Goal: Navigation & Orientation: Find specific page/section

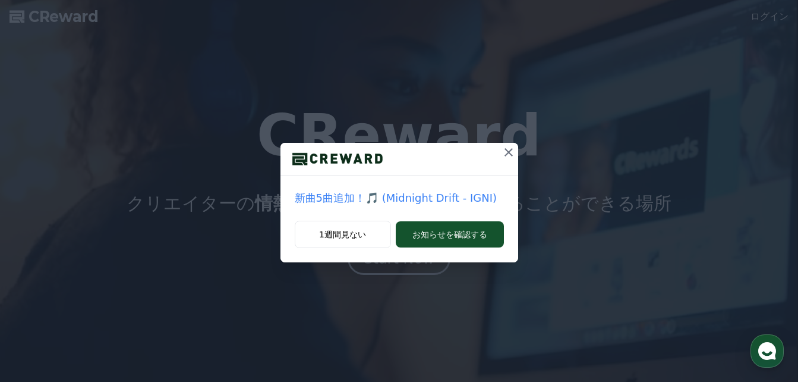
click at [498, 150] on div at bounding box center [400, 159] width 238 height 33
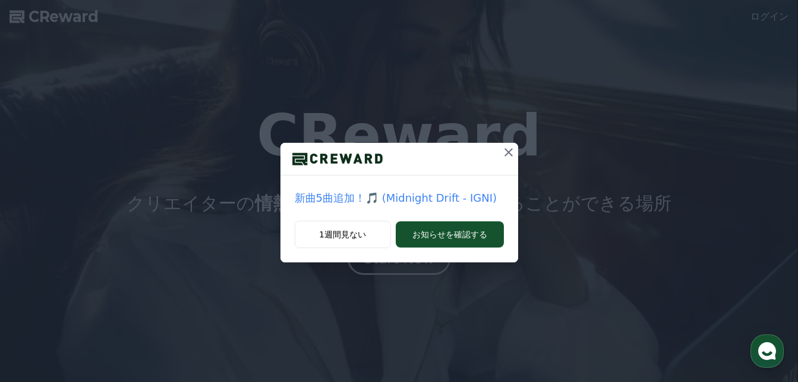
click at [503, 150] on icon at bounding box center [509, 152] width 14 height 14
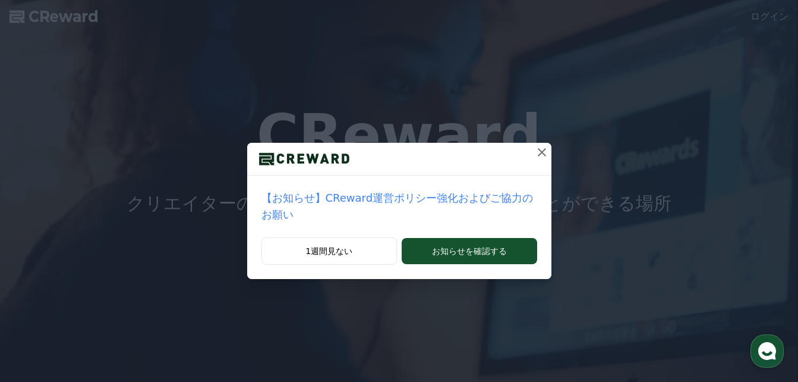
click at [535, 153] on icon at bounding box center [542, 152] width 14 height 14
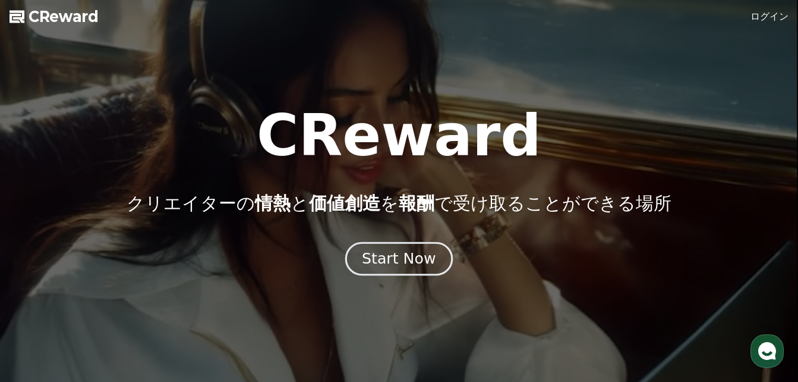
click at [420, 263] on div "Start Now" at bounding box center [399, 258] width 74 height 20
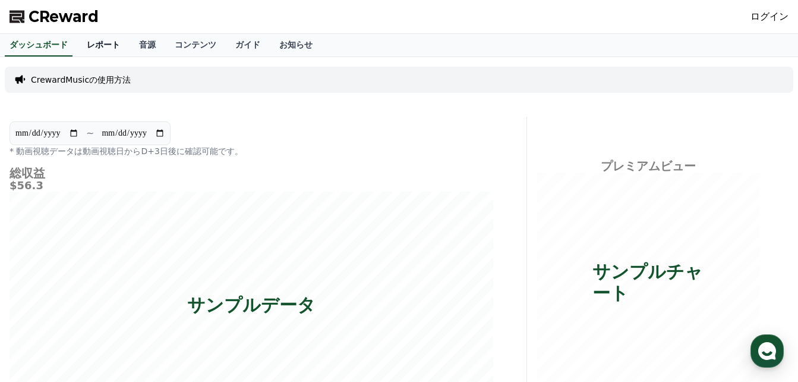
click at [83, 45] on link "レポート" at bounding box center [103, 45] width 52 height 23
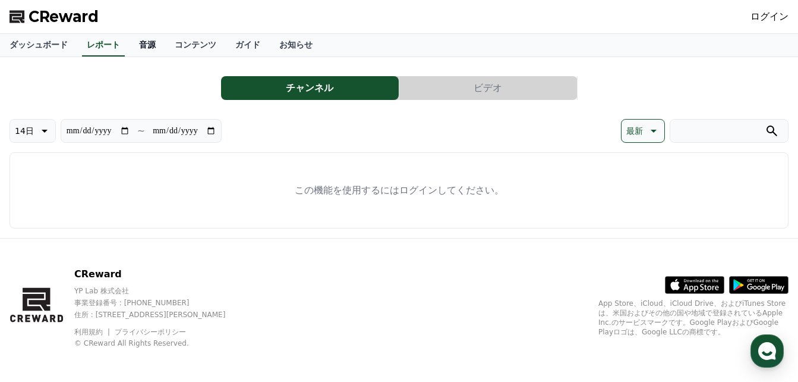
click at [133, 48] on link "音源" at bounding box center [148, 45] width 36 height 23
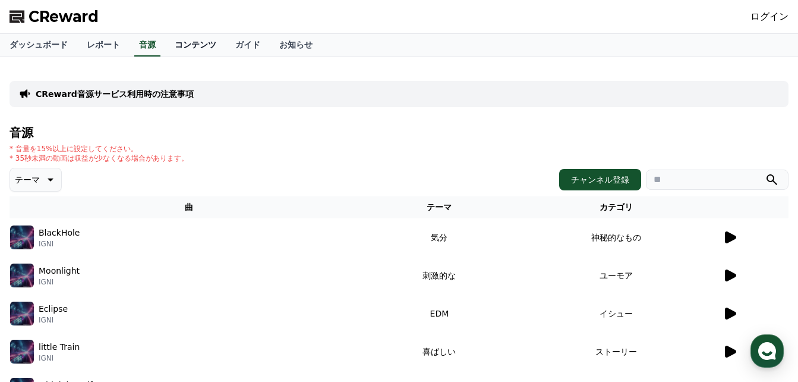
click at [165, 47] on link "コンテンツ" at bounding box center [195, 45] width 61 height 23
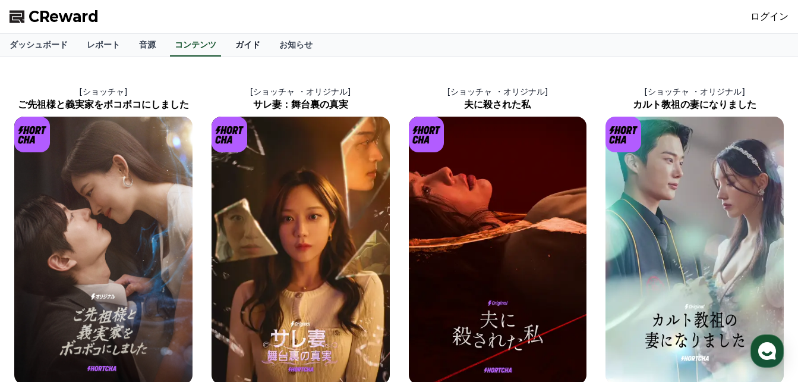
click at [226, 50] on link "ガイド" at bounding box center [248, 45] width 44 height 23
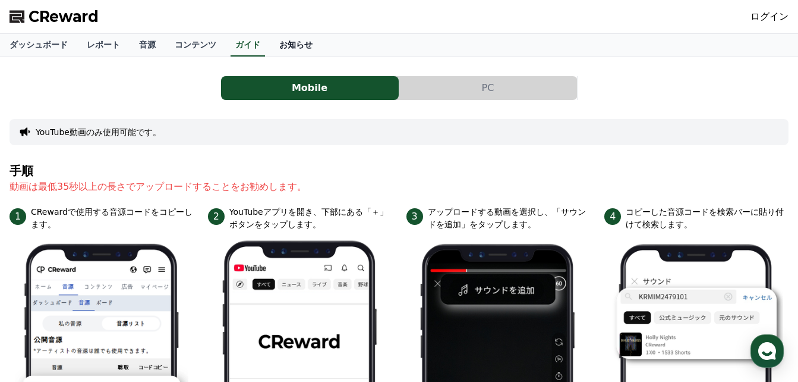
click at [270, 43] on link "お知らせ" at bounding box center [296, 45] width 52 height 23
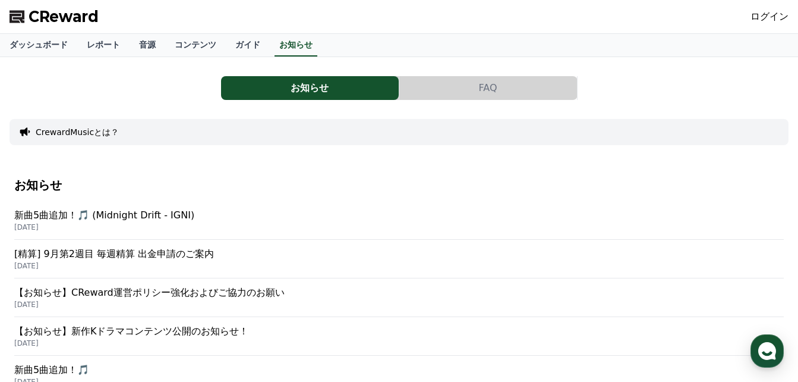
click at [229, 43] on div "ダッシュボード レポート 音源 コンテンツ ガイド お知らせ" at bounding box center [399, 45] width 798 height 23
click at [226, 43] on link "ガイド" at bounding box center [248, 45] width 44 height 23
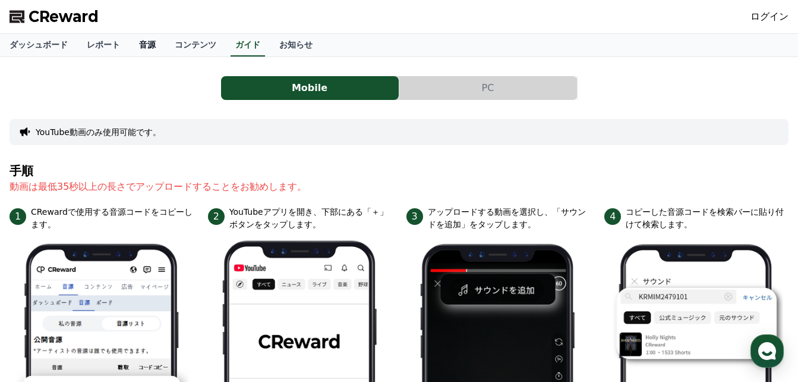
click at [133, 46] on link "音源" at bounding box center [148, 45] width 36 height 23
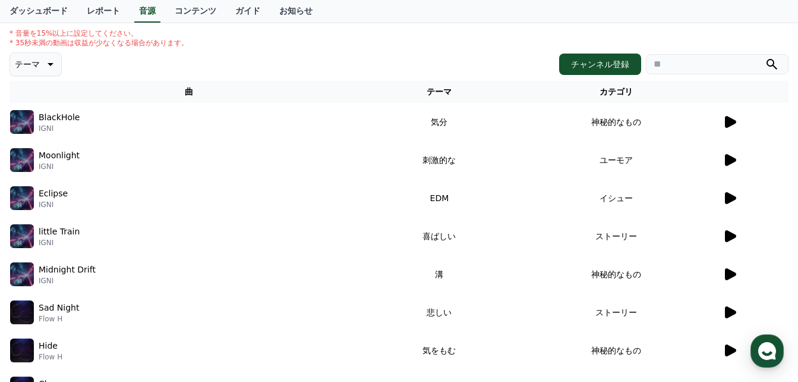
scroll to position [119, 0]
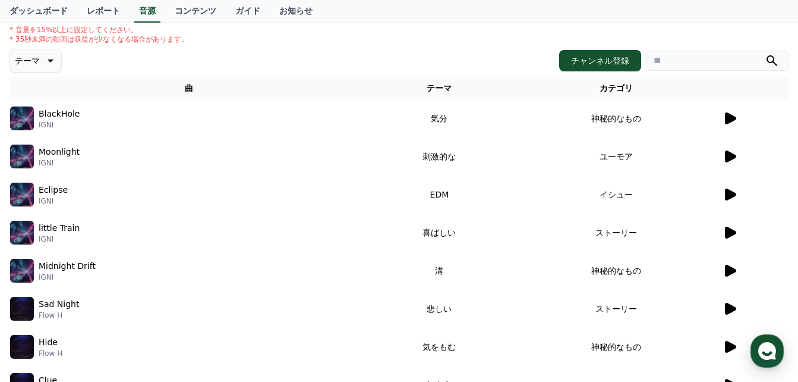
click at [739, 119] on div at bounding box center [755, 118] width 65 height 14
click at [729, 118] on icon at bounding box center [730, 118] width 11 height 12
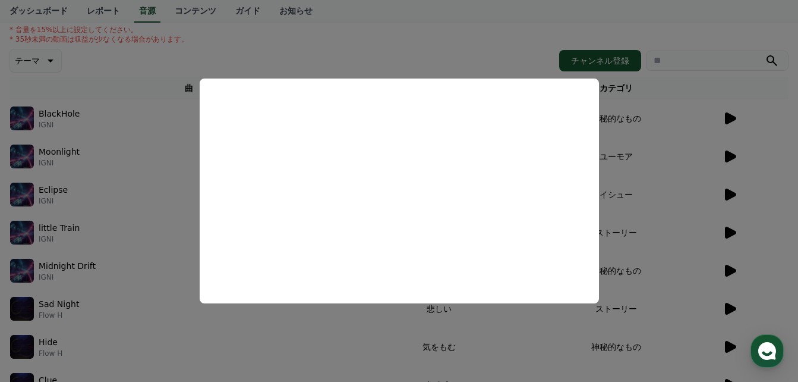
click at [363, 46] on button "close modal" at bounding box center [399, 191] width 798 height 382
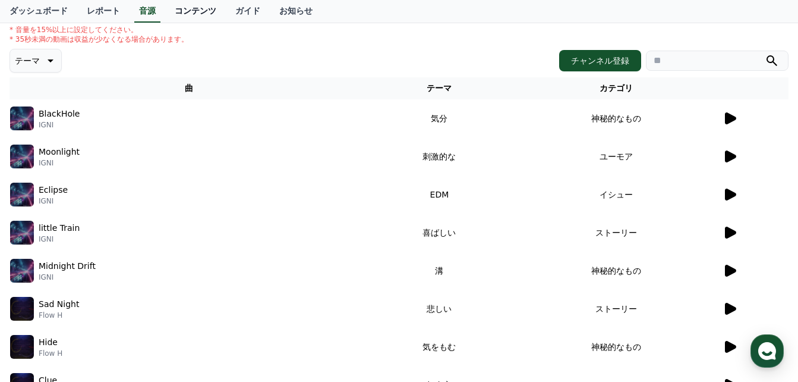
click at [165, 13] on link "コンテンツ" at bounding box center [195, 11] width 61 height 23
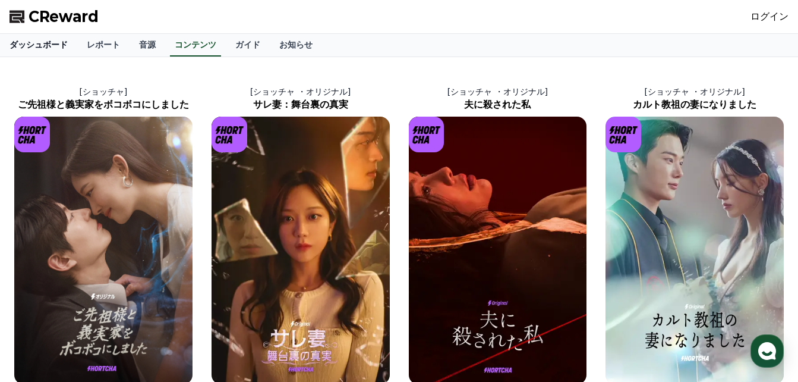
click at [20, 48] on link "ダッシュボード" at bounding box center [38, 45] width 77 height 23
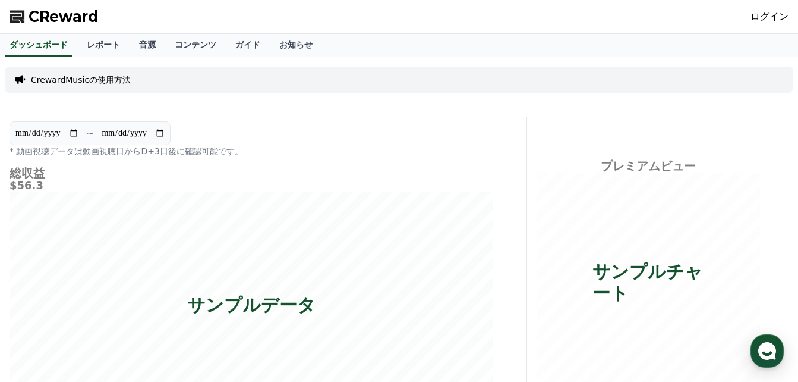
click at [74, 80] on p "CrewardMusicの使用方法" at bounding box center [81, 80] width 100 height 12
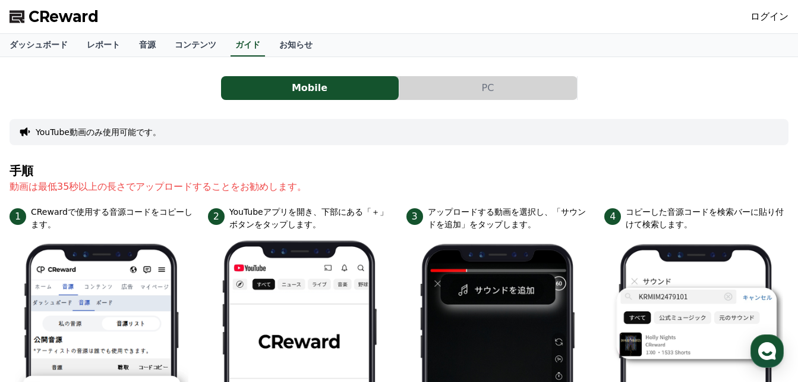
click at [451, 87] on button "PC" at bounding box center [488, 88] width 178 height 24
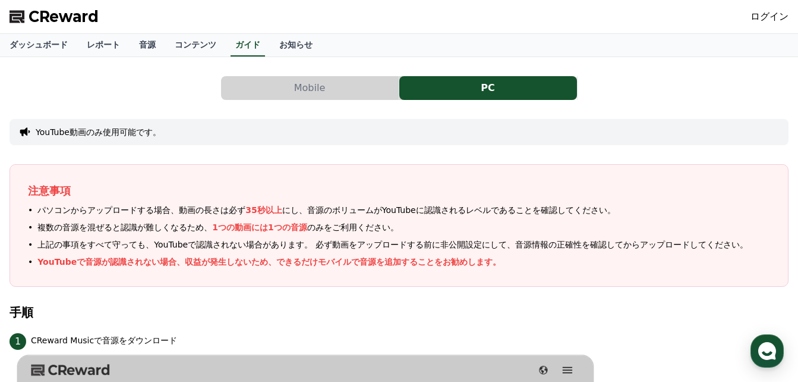
click at [460, 90] on button "PC" at bounding box center [488, 88] width 178 height 24
click at [480, 85] on button "PC" at bounding box center [488, 88] width 178 height 24
click at [765, 13] on link "ログイン" at bounding box center [770, 17] width 38 height 14
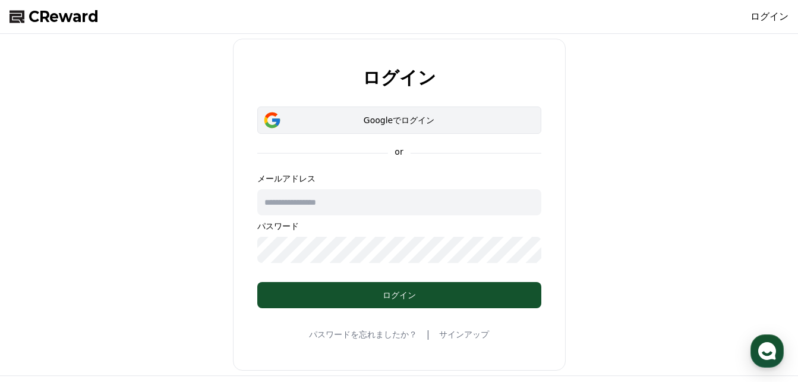
click at [417, 127] on button "Googleでログイン" at bounding box center [399, 119] width 284 height 27
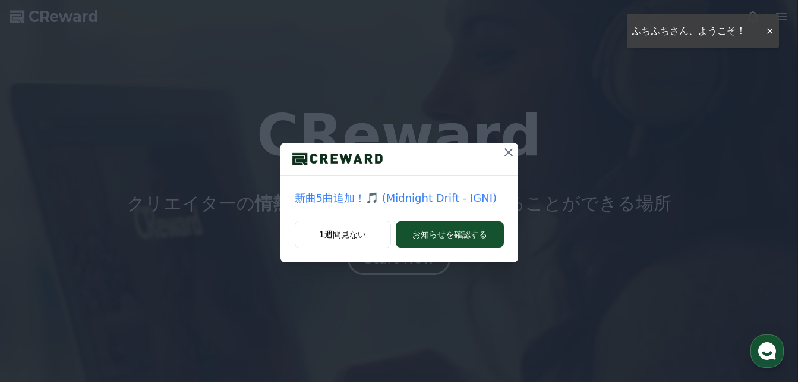
click at [513, 144] on button at bounding box center [508, 152] width 19 height 19
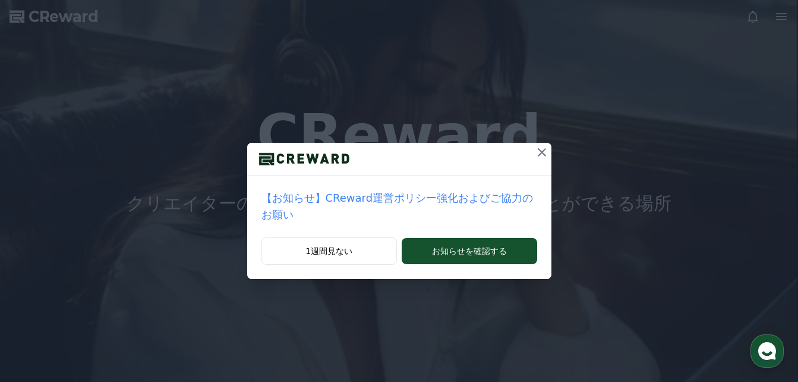
click at [535, 154] on icon at bounding box center [542, 152] width 14 height 14
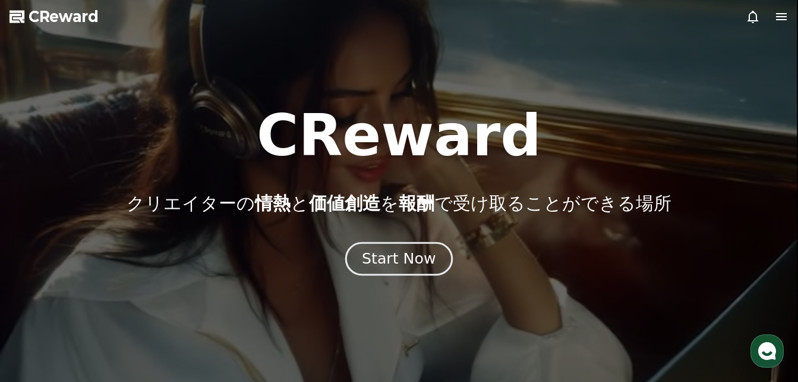
click at [418, 264] on div "Start Now" at bounding box center [399, 258] width 74 height 20
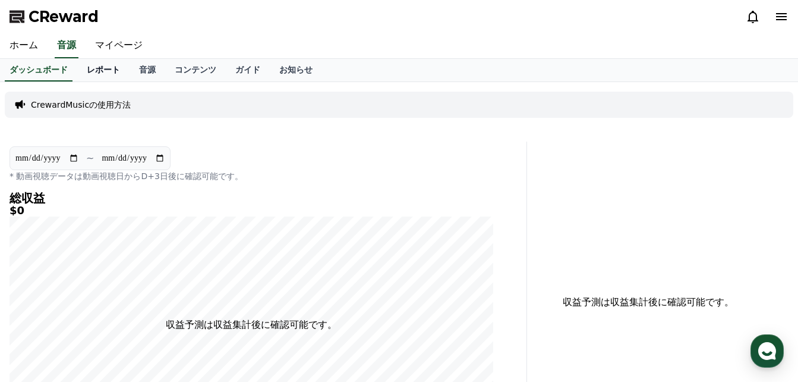
click at [81, 75] on link "レポート" at bounding box center [103, 70] width 52 height 23
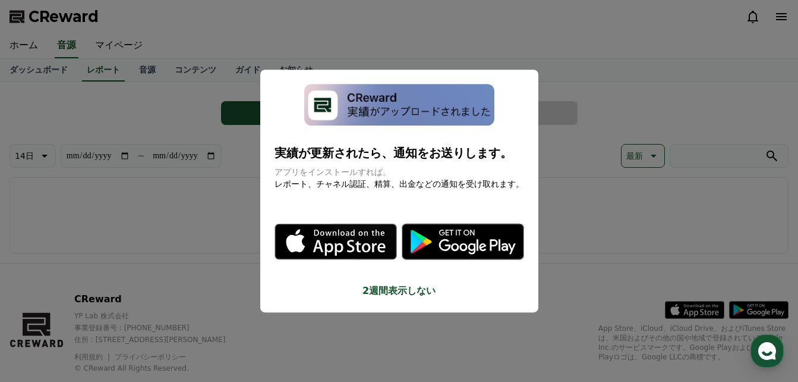
click at [122, 71] on button "close modal" at bounding box center [399, 191] width 798 height 382
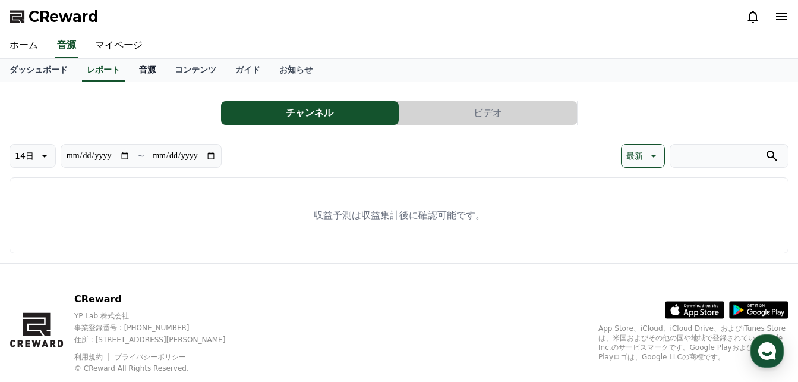
click at [130, 73] on link "音源" at bounding box center [148, 70] width 36 height 23
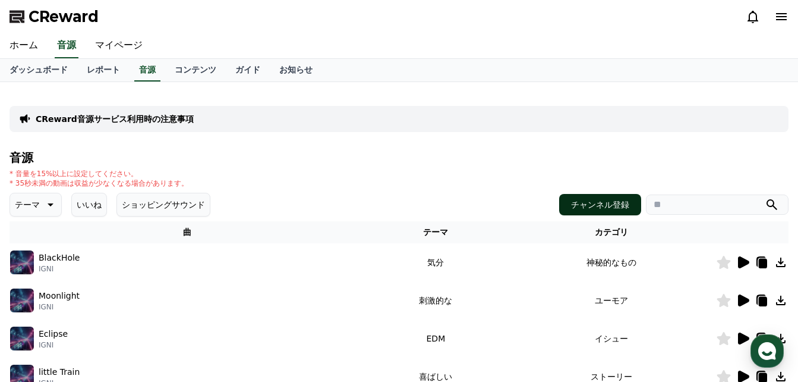
click at [597, 209] on button "チャンネル登録" at bounding box center [600, 204] width 82 height 21
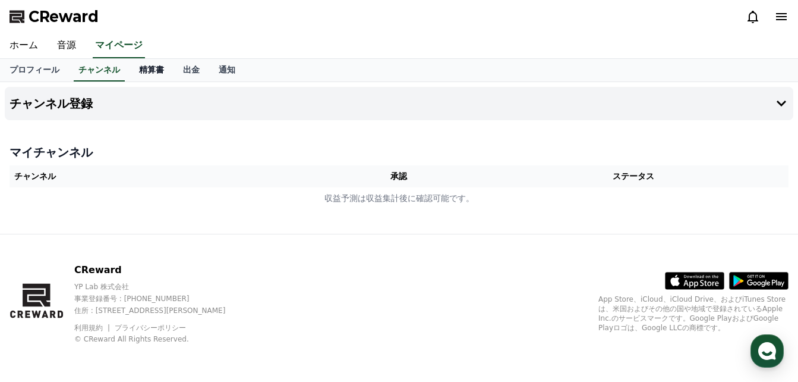
click at [130, 72] on link "精算書" at bounding box center [152, 70] width 44 height 23
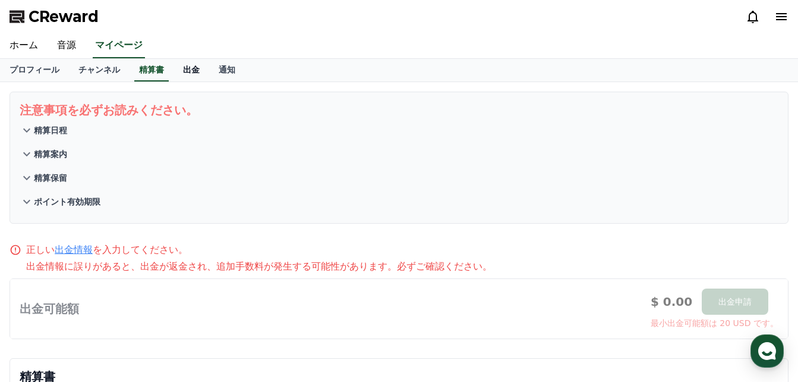
click at [178, 70] on link "出金" at bounding box center [192, 70] width 36 height 23
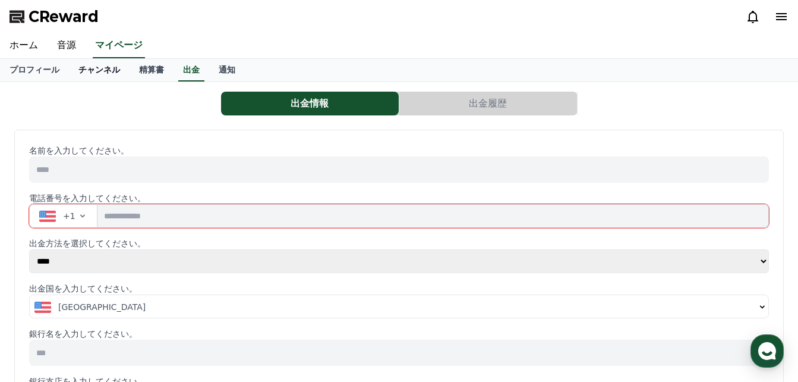
click at [76, 71] on link "チャンネル" at bounding box center [99, 70] width 61 height 23
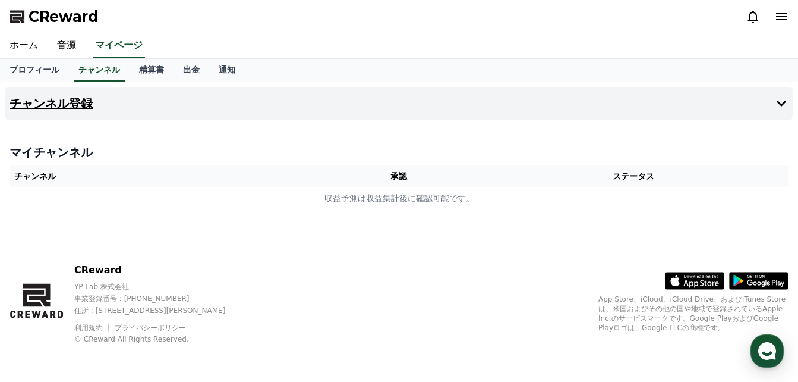
click at [68, 110] on h4 "チャンネル登録" at bounding box center [51, 103] width 83 height 13
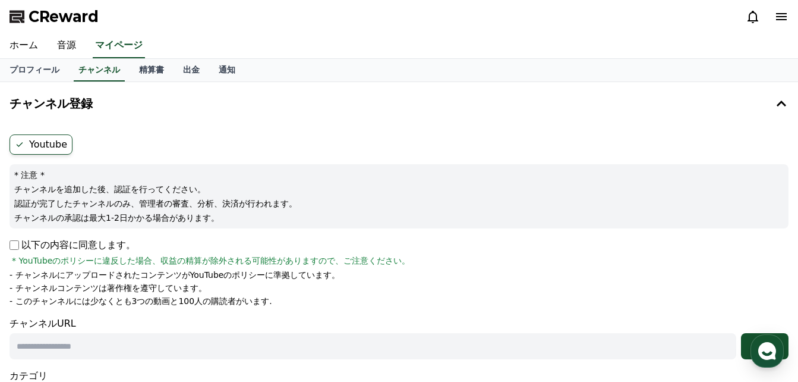
click at [524, 275] on li "- チャンネルにアップロードされたコンテンツがYouTubeのポリシーに準拠しています。" at bounding box center [399, 275] width 779 height 12
